Goal: Information Seeking & Learning: Check status

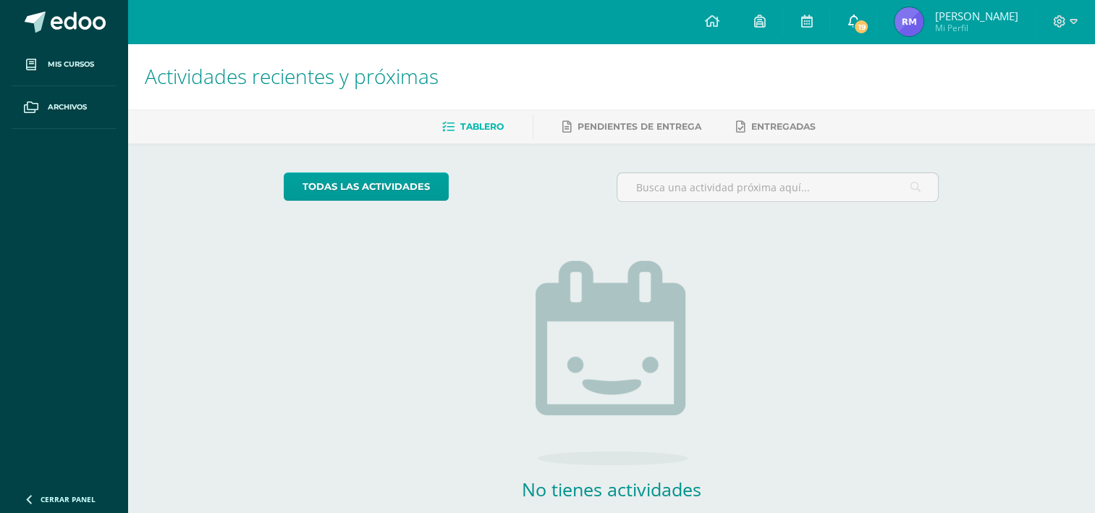
click at [857, 21] on link "19" at bounding box center [853, 21] width 46 height 43
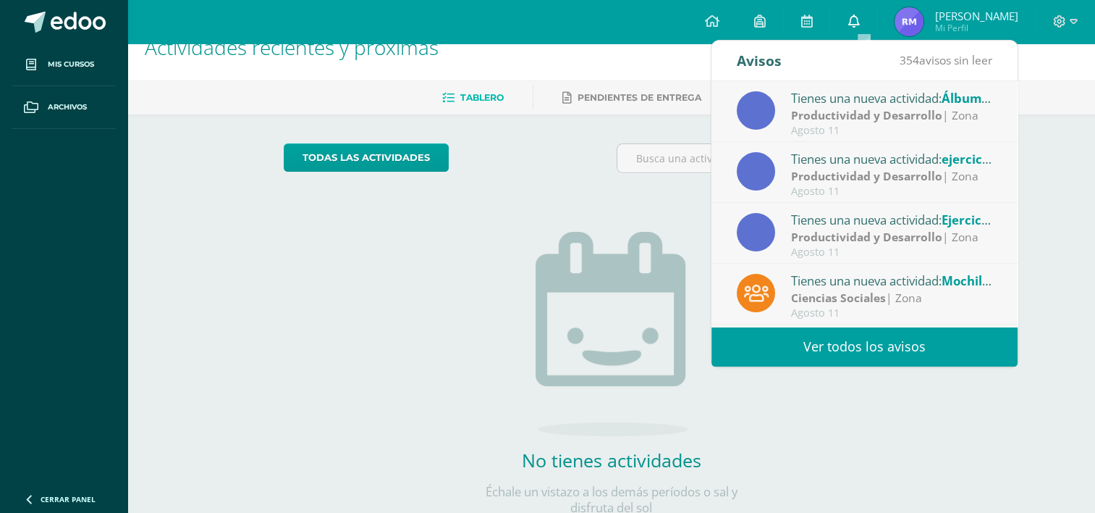
scroll to position [58, 0]
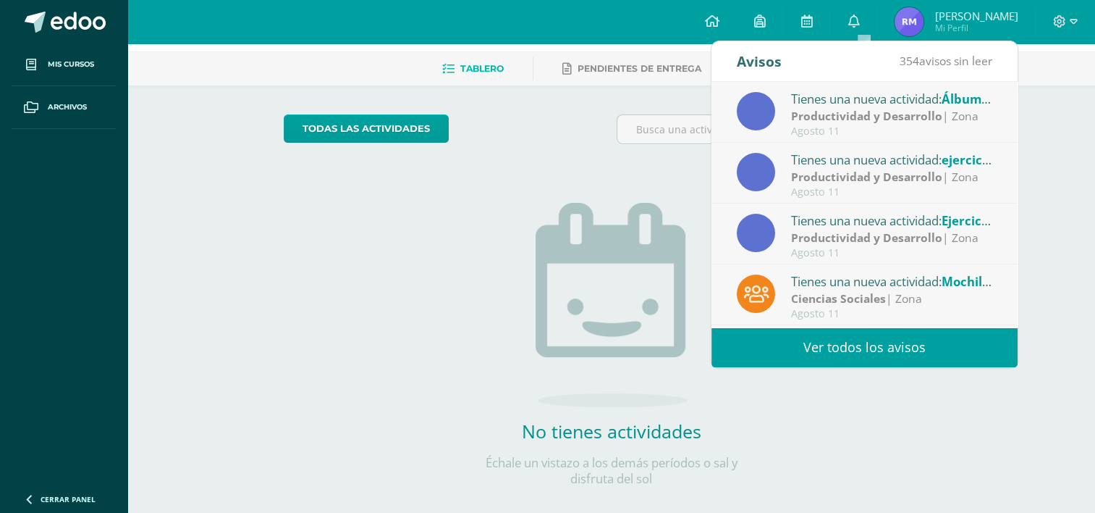
click at [924, 348] on link "Ver todos los avisos" at bounding box center [865, 347] width 306 height 40
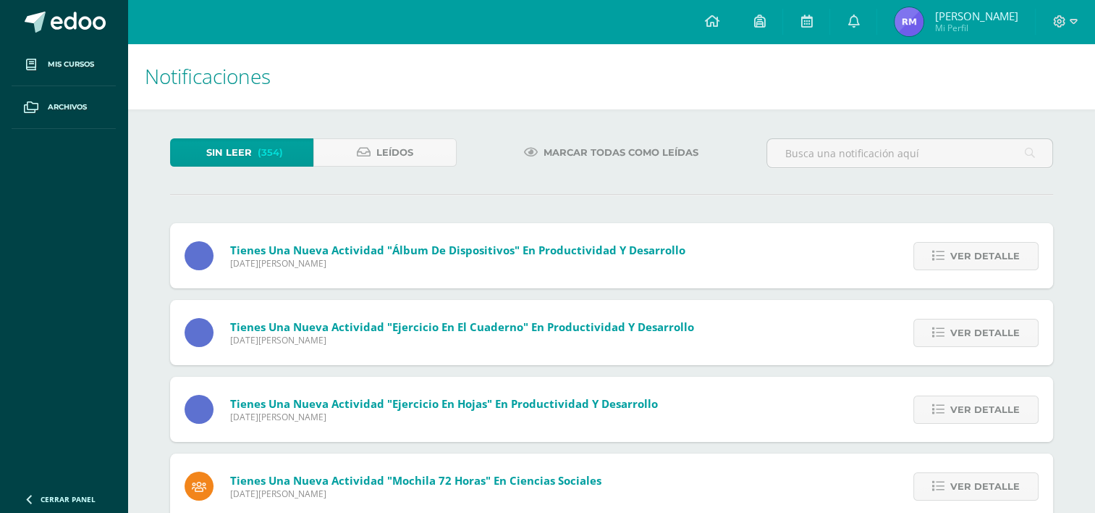
click at [272, 145] on span "(354)" at bounding box center [270, 152] width 25 height 27
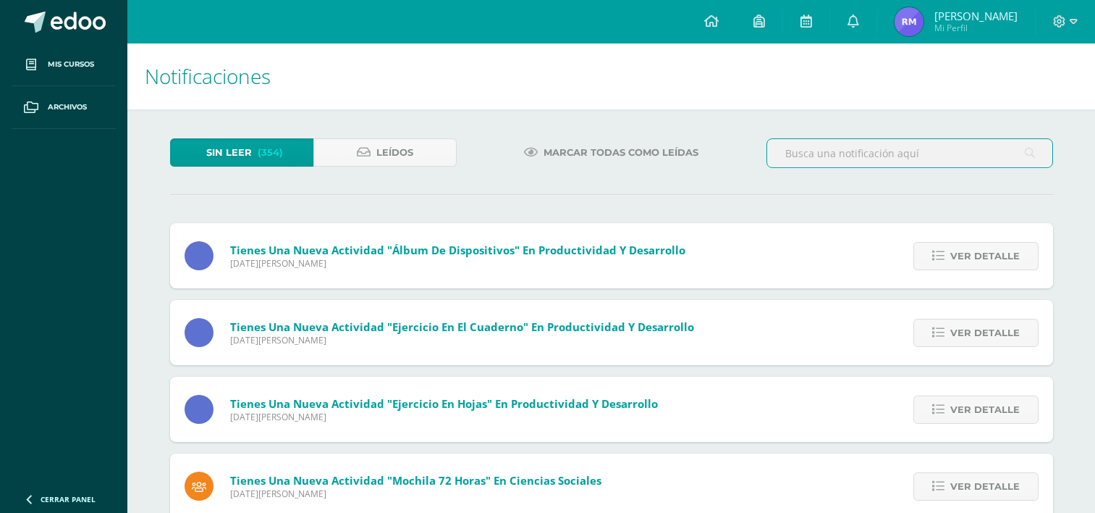
click at [903, 145] on input "text" at bounding box center [909, 153] width 285 height 28
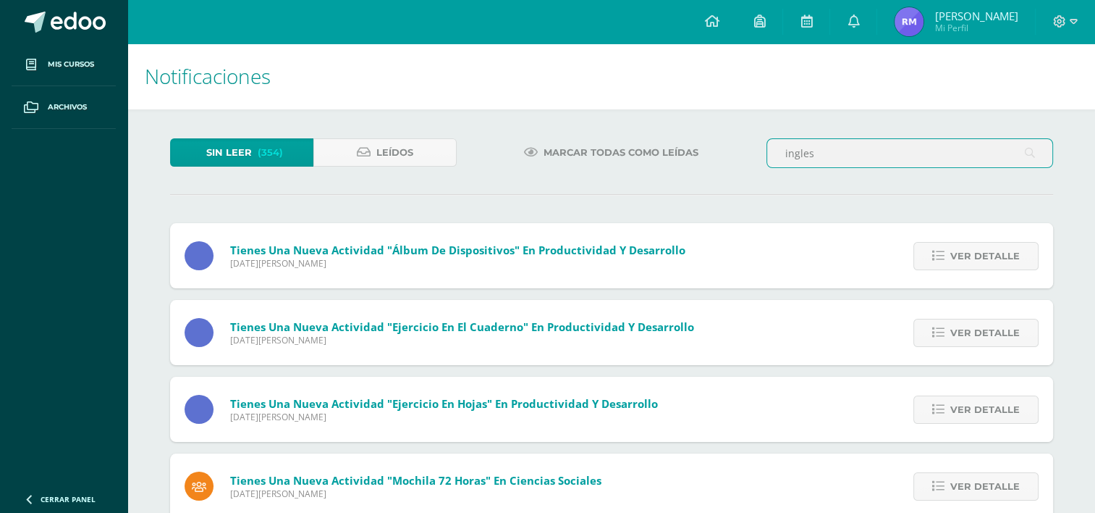
type input "ingles"
